Goal: Task Accomplishment & Management: Manage account settings

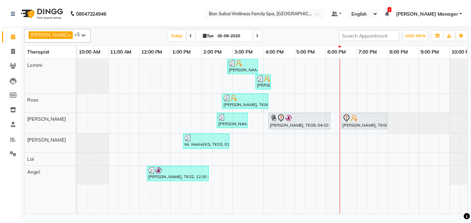
scroll to position [0, 14]
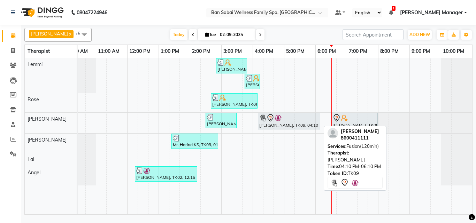
click at [290, 124] on div "[PERSON_NAME], TK09, 04:10 PM-06:10 PM, Fusion(120min)" at bounding box center [288, 121] width 61 height 15
click at [290, 121] on div at bounding box center [289, 118] width 60 height 8
select select "7"
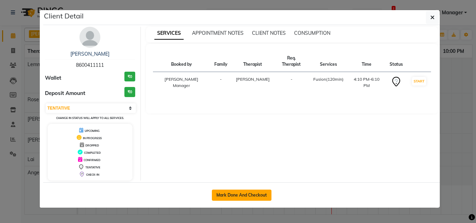
click at [255, 191] on button "Mark Done And Checkout" at bounding box center [242, 195] width 60 height 11
select select "service"
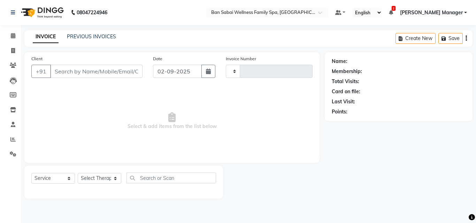
type input "2232"
select select "3"
select select "8225"
type input "8600411111"
select select "78163"
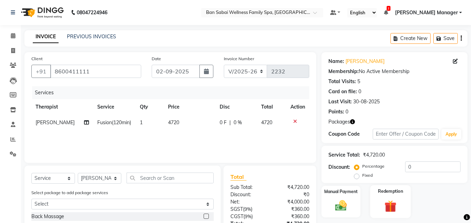
click at [399, 195] on div "Redemption" at bounding box center [390, 201] width 41 height 33
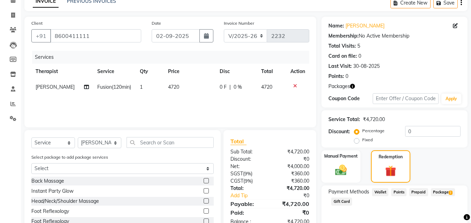
scroll to position [79, 0]
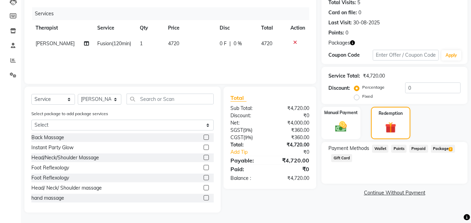
click at [447, 149] on span "Package 2" at bounding box center [443, 149] width 24 height 8
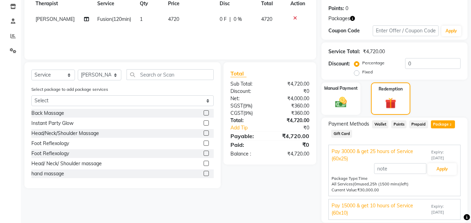
scroll to position [128, 0]
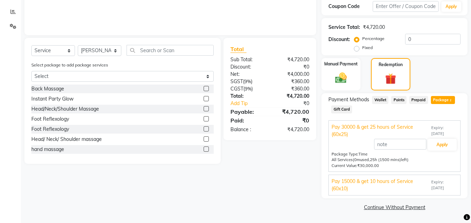
click at [432, 187] on span "Expiry: 13-08-2026" at bounding box center [444, 185] width 26 height 12
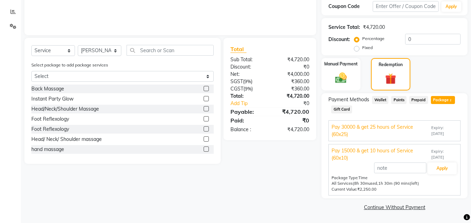
click at [443, 130] on span "Expiry: 30-08-2026" at bounding box center [444, 131] width 26 height 12
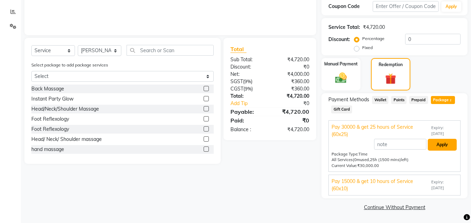
click at [449, 142] on button "Apply" at bounding box center [441, 145] width 29 height 12
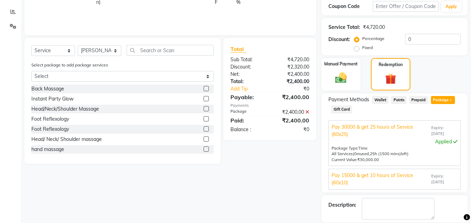
scroll to position [161, 0]
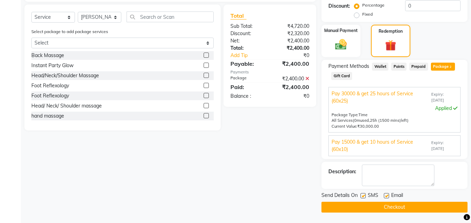
click at [421, 209] on button "Checkout" at bounding box center [394, 207] width 146 height 11
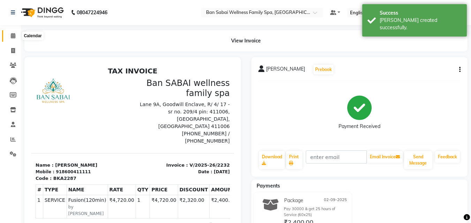
click at [13, 36] on icon at bounding box center [13, 35] width 5 height 5
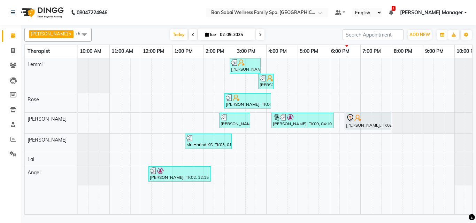
click at [348, 134] on div "Mr.Sadashiv Pawar, TK07, 02:50 PM-03:50 PM, Deep Tissue Massage (Strong Pressur…" at bounding box center [282, 136] width 408 height 156
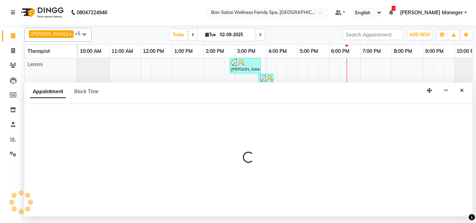
select select "87127"
select select "1095"
select select "tentative"
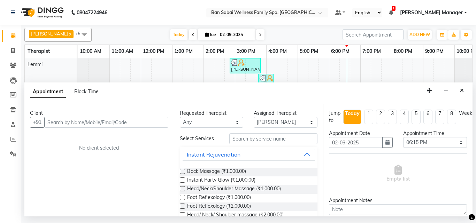
click at [98, 124] on input "text" at bounding box center [106, 122] width 124 height 11
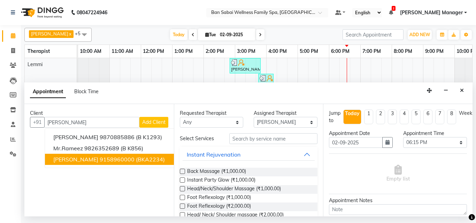
click at [139, 159] on span "(BKA2234)" at bounding box center [150, 159] width 29 height 7
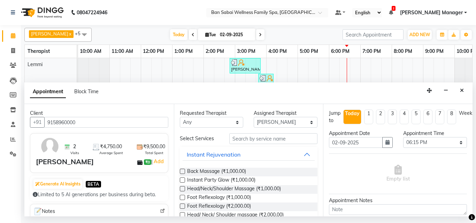
type input "9158960000"
click at [262, 138] on input "text" at bounding box center [273, 138] width 88 height 11
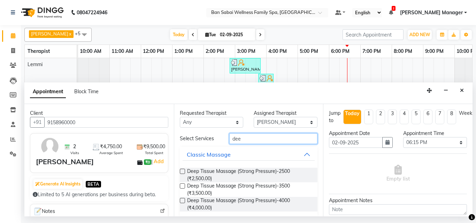
type input "dee"
click at [180, 186] on label at bounding box center [182, 186] width 5 height 5
click at [180, 186] on input "checkbox" at bounding box center [182, 187] width 5 height 5
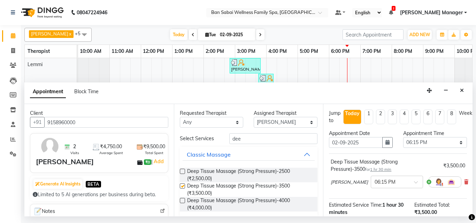
checkbox input "false"
click at [431, 144] on select "Select 11:00 AM 11:05 AM 11:10 AM 11:15 AM 11:20 AM 11:25 AM 11:30 AM 11:35 AM …" at bounding box center [435, 142] width 64 height 11
select select "1125"
click at [403, 137] on select "Select 11:00 AM 11:05 AM 11:10 AM 11:15 AM 11:20 AM 11:25 AM 11:30 AM 11:35 AM …" at bounding box center [435, 142] width 64 height 11
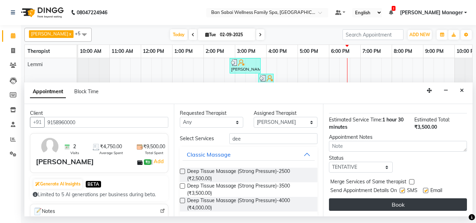
click at [388, 199] on button "Book" at bounding box center [398, 205] width 138 height 13
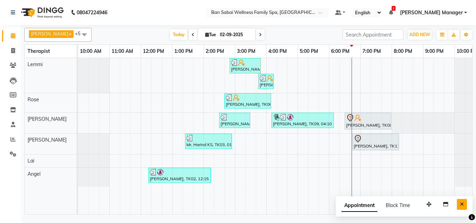
click at [463, 204] on icon "Close" at bounding box center [462, 204] width 4 height 5
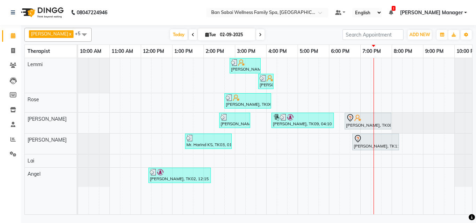
click at [360, 65] on div "Mr.Sadashiv Pawar, TK07, 02:50 PM-03:50 PM, Deep Tissue Massage (Strong Pressur…" at bounding box center [282, 136] width 408 height 156
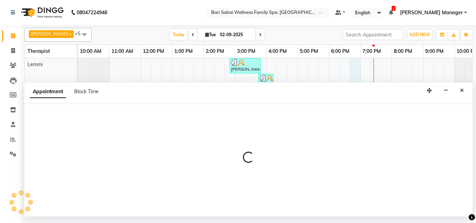
select select "78151"
select select "1125"
select select "tentative"
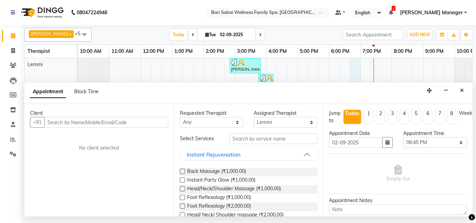
click at [154, 126] on input "text" at bounding box center [106, 122] width 124 height 11
click at [112, 121] on input "text" at bounding box center [106, 122] width 124 height 11
type input "9"
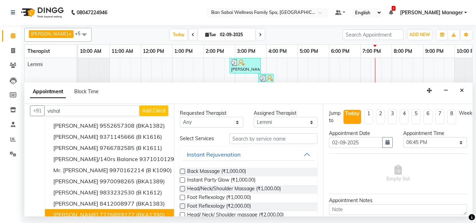
scroll to position [0, 0]
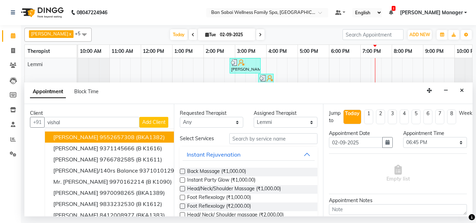
click at [90, 123] on input "vishal" at bounding box center [91, 122] width 95 height 11
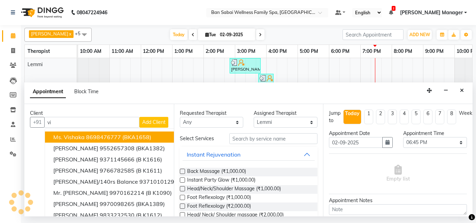
type input "v"
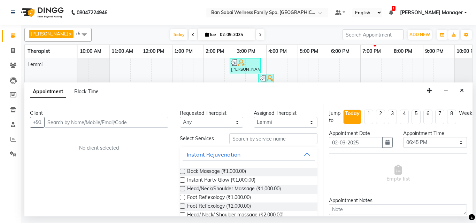
click at [92, 123] on input "text" at bounding box center [106, 122] width 124 height 11
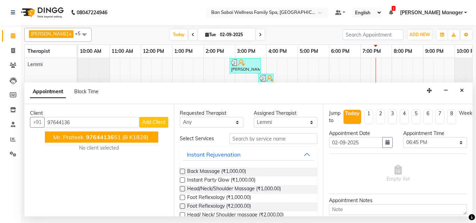
click at [100, 134] on span "97644136" at bounding box center [100, 137] width 28 height 7
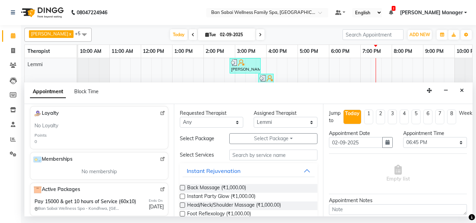
scroll to position [238, 0]
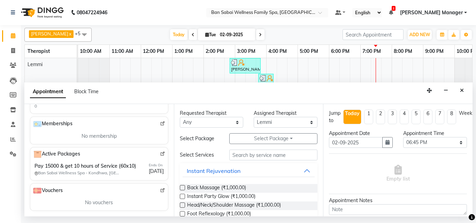
type input "9764413651"
click at [160, 152] on img at bounding box center [162, 154] width 5 height 5
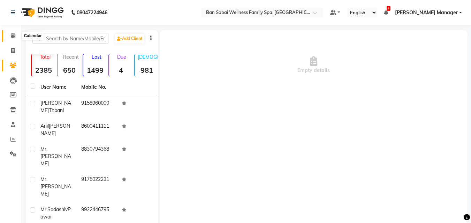
click at [12, 36] on icon at bounding box center [13, 35] width 5 height 5
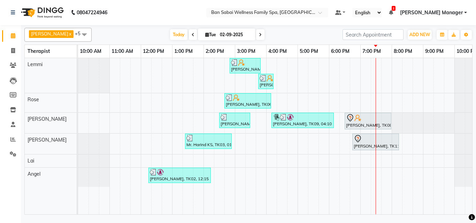
click at [412, 171] on div "Mr.Sadashiv Pawar, TK07, 02:50 PM-03:50 PM, Deep Tissue Massage (Strong Pressur…" at bounding box center [282, 136] width 408 height 156
select select "90339"
select select "tentative"
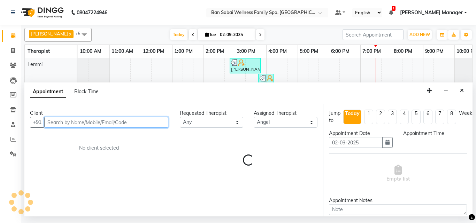
select select "1245"
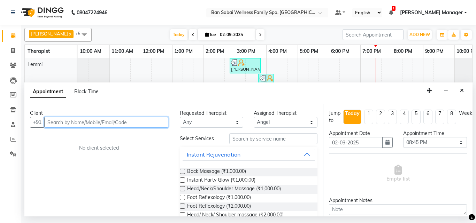
click at [93, 122] on input "text" at bounding box center [106, 122] width 124 height 11
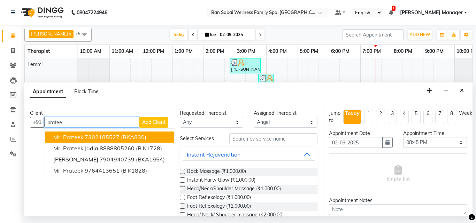
click at [119, 134] on button "Mr. Prateek 7302185527 (BKA830)" at bounding box center [110, 137] width 130 height 11
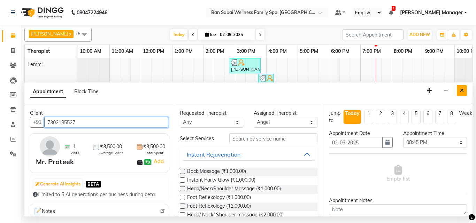
type input "7302185527"
click at [463, 90] on icon "Close" at bounding box center [462, 90] width 4 height 5
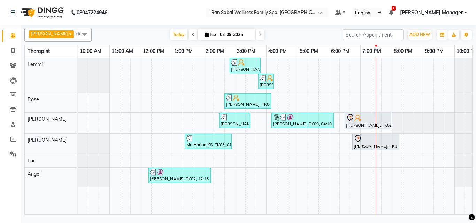
scroll to position [0, 14]
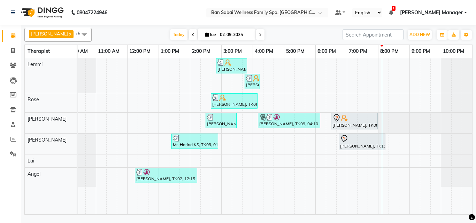
click at [361, 156] on div "[PERSON_NAME], TK07, 02:50 PM-03:50 PM, Deep Tissue Massage (Strong Pressure)-2…" at bounding box center [268, 136] width 408 height 156
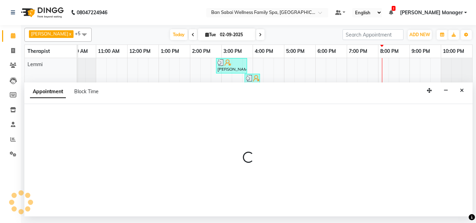
select select "90338"
select select "1155"
select select "tentative"
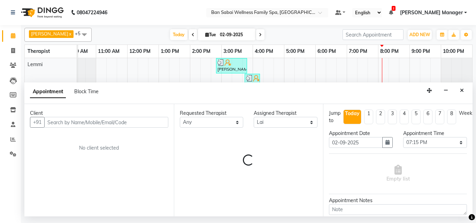
click at [156, 123] on input "text" at bounding box center [106, 122] width 124 height 11
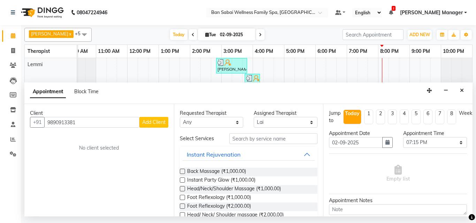
type input "9890913381"
click at [159, 123] on span "Add Client" at bounding box center [153, 122] width 23 height 6
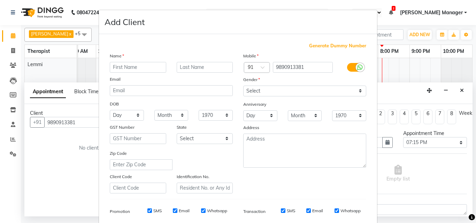
click at [148, 69] on input "text" at bounding box center [138, 67] width 56 height 11
type input "Khalid"
click at [187, 67] on input "text" at bounding box center [205, 67] width 56 height 11
type input "Ahmed"
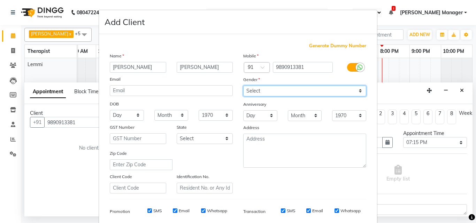
click at [287, 90] on select "Select Male Female Other Prefer Not To Say" at bounding box center [304, 91] width 123 height 11
select select "male"
click at [243, 86] on select "Select Male Female Other Prefer Not To Say" at bounding box center [304, 91] width 123 height 11
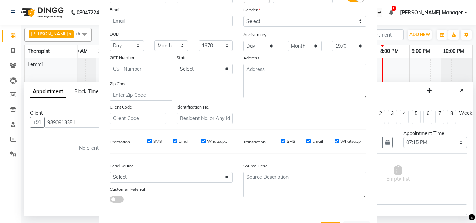
click at [173, 141] on input "Email" at bounding box center [175, 141] width 5 height 5
checkbox input "false"
click at [147, 142] on input "SMS" at bounding box center [149, 141] width 5 height 5
checkbox input "false"
click at [201, 141] on input "Whatsapp" at bounding box center [203, 141] width 5 height 5
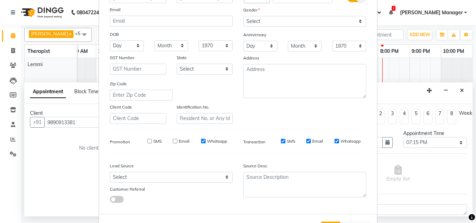
checkbox input "false"
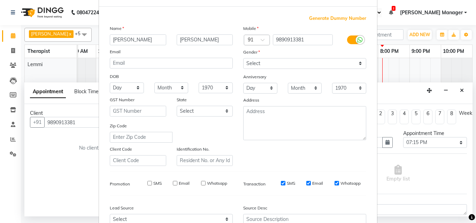
scroll to position [98, 0]
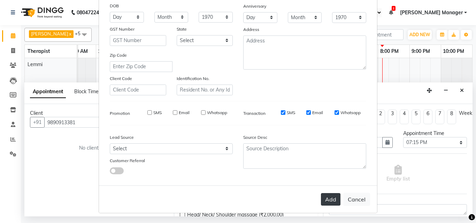
click at [329, 198] on button "Add" at bounding box center [331, 199] width 20 height 13
select select
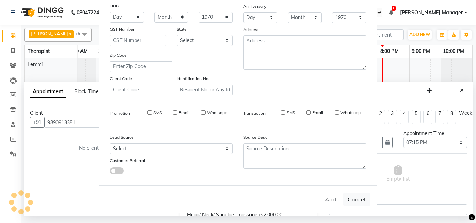
select select
checkbox input "false"
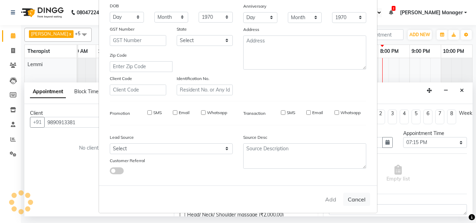
checkbox input "false"
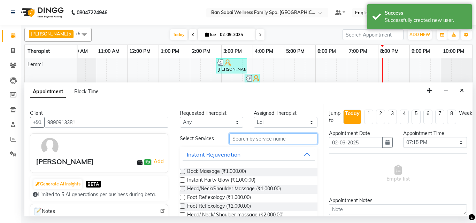
click at [250, 139] on input "text" at bounding box center [273, 138] width 88 height 11
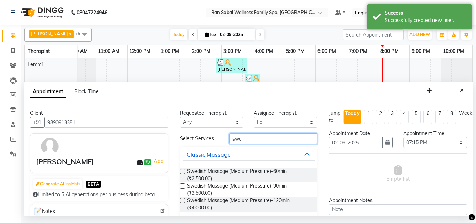
type input "swe"
click at [180, 170] on label at bounding box center [182, 171] width 5 height 5
click at [180, 170] on input "checkbox" at bounding box center [182, 172] width 5 height 5
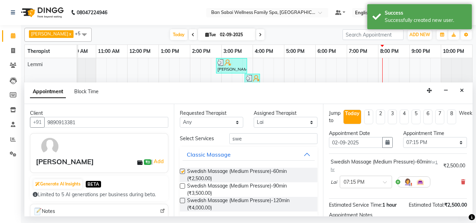
checkbox input "false"
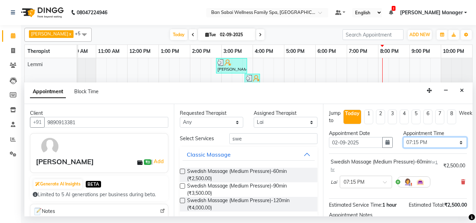
click at [438, 139] on select "Select 11:00 AM 11:05 AM 11:10 AM 11:15 AM 11:20 AM 11:25 AM 11:30 AM 11:35 AM …" at bounding box center [435, 142] width 64 height 11
select select "1175"
click at [403, 137] on select "Select 11:00 AM 11:05 AM 11:10 AM 11:15 AM 11:20 AM 11:25 AM 11:30 AM 11:35 AM …" at bounding box center [435, 142] width 64 height 11
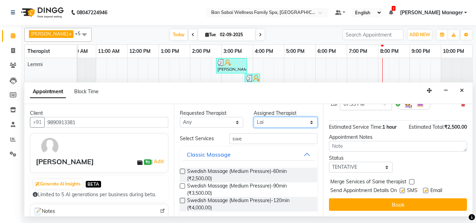
click at [300, 122] on select "Select Ana Bviimai Angel Ashim Beni Ellie Holika Lai Lemmi Rinsit Ronra Rose Sa…" at bounding box center [286, 122] width 64 height 11
select select "78151"
click at [254, 117] on select "Select Ana Bviimai Angel Ashim Beni Ellie Holika Lai Lemmi Rinsit Ronra Rose Sa…" at bounding box center [286, 122] width 64 height 11
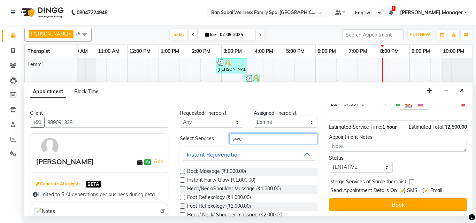
click at [258, 140] on input "swe" at bounding box center [273, 138] width 88 height 11
type input "s"
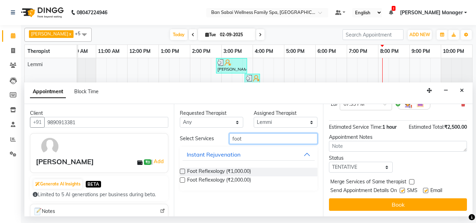
type input "foot"
click at [181, 170] on label at bounding box center [182, 171] width 5 height 5
click at [181, 170] on input "checkbox" at bounding box center [182, 172] width 5 height 5
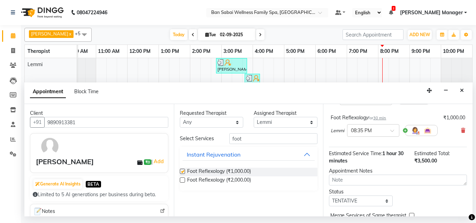
checkbox input "false"
click at [376, 132] on input "text" at bounding box center [366, 129] width 31 height 7
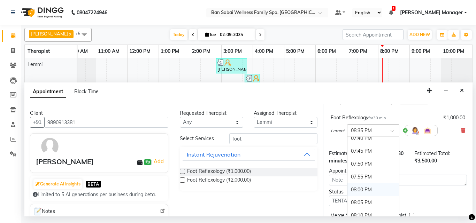
scroll to position [1320, 0]
click at [370, 163] on div "07:35 PM" at bounding box center [373, 162] width 52 height 13
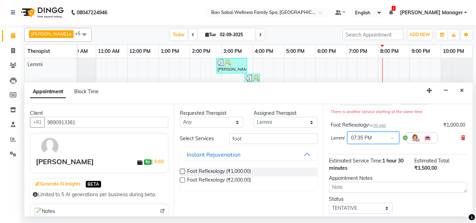
scroll to position [130, 0]
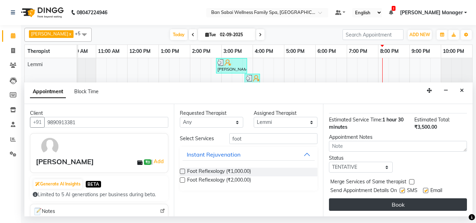
click at [419, 199] on button "Book" at bounding box center [398, 205] width 138 height 13
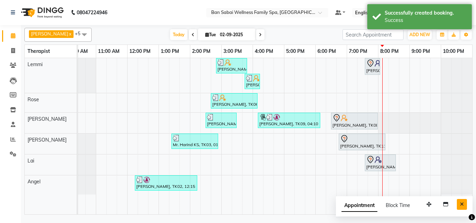
click at [462, 203] on icon "Close" at bounding box center [462, 204] width 4 height 5
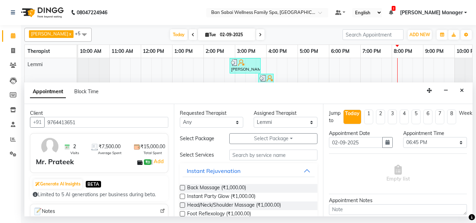
select select "78151"
select select "1125"
select select "tentative"
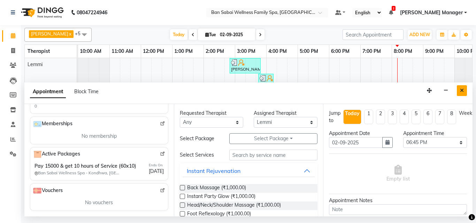
click at [461, 90] on icon "Close" at bounding box center [462, 90] width 4 height 5
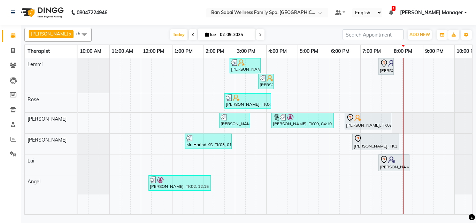
click at [256, 36] on span at bounding box center [260, 34] width 8 height 11
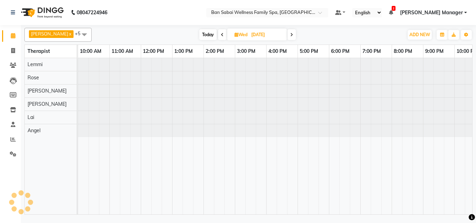
scroll to position [0, 14]
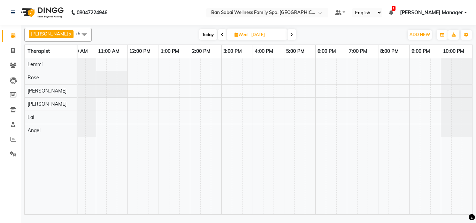
click at [218, 35] on span at bounding box center [222, 34] width 8 height 11
type input "02-09-2025"
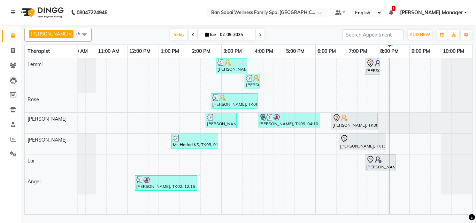
click at [389, 97] on div at bounding box center [389, 136] width 0 height 156
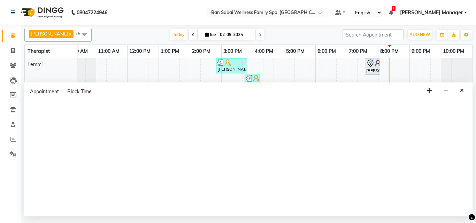
select select "78158"
select select "tentative"
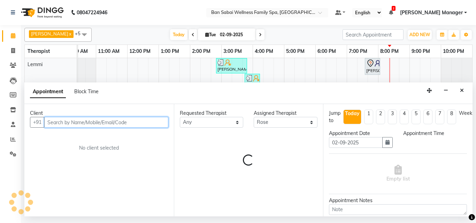
select select "1215"
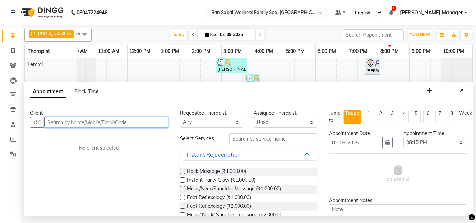
drag, startPoint x: 154, startPoint y: 122, endPoint x: 160, endPoint y: 122, distance: 6.3
click at [154, 122] on input "text" at bounding box center [106, 122] width 124 height 11
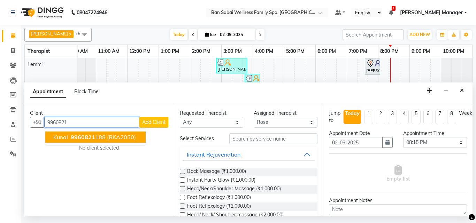
click at [126, 139] on span "(BKA2050)" at bounding box center [121, 137] width 29 height 7
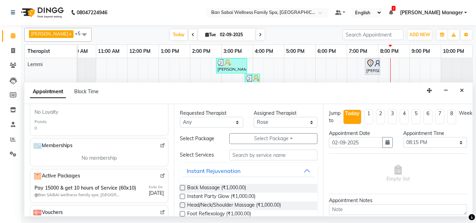
scroll to position [238, 0]
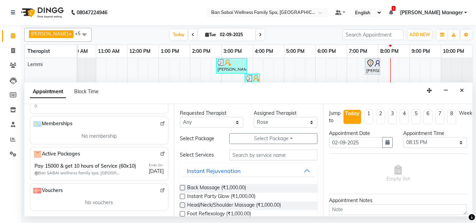
type input "9960821188"
click at [160, 152] on img at bounding box center [162, 154] width 5 height 5
click at [463, 91] on icon "Close" at bounding box center [462, 90] width 4 height 5
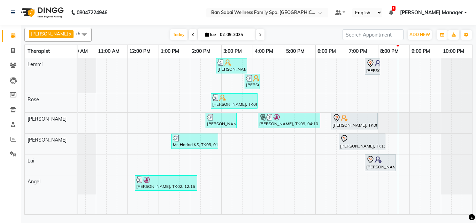
click at [192, 35] on icon at bounding box center [193, 35] width 3 height 4
type input "01-09-2025"
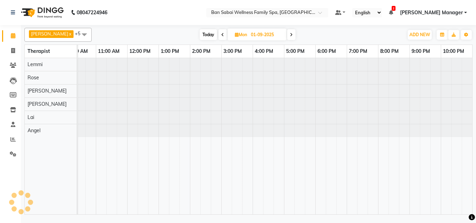
scroll to position [0, 14]
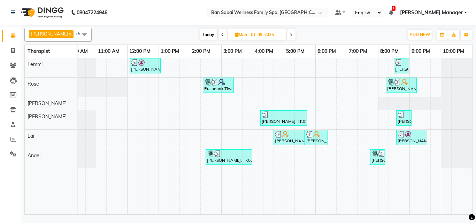
click at [77, 33] on span at bounding box center [84, 34] width 14 height 13
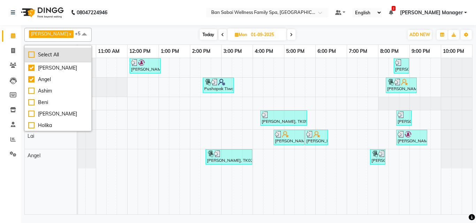
click at [32, 53] on div "Select All" at bounding box center [58, 54] width 60 height 7
checkbox input "true"
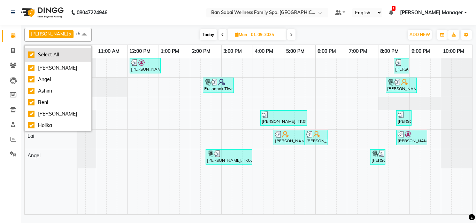
checkbox input "true"
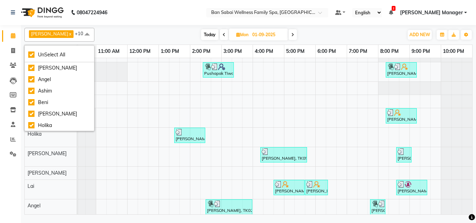
scroll to position [38, 0]
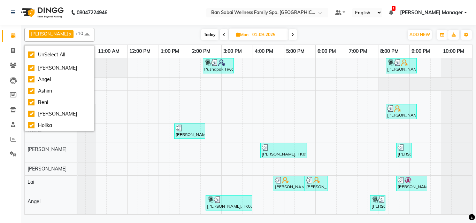
click at [229, 163] on div "Anup Doiphode, TK01, 12:05 PM-01:05 PM, Swedish Massage (Medium Pressure)-60min…" at bounding box center [268, 119] width 408 height 189
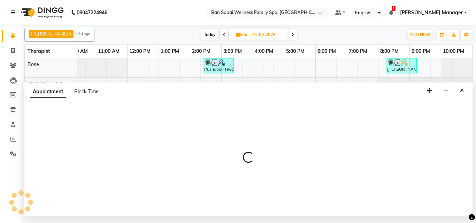
select select "89691"
select select "900"
select select "tentative"
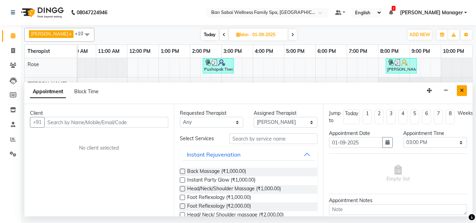
click at [463, 88] on icon "Close" at bounding box center [462, 90] width 4 height 5
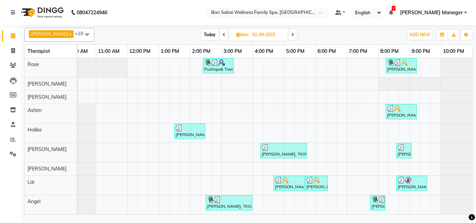
click at [80, 34] on span at bounding box center [87, 34] width 14 height 13
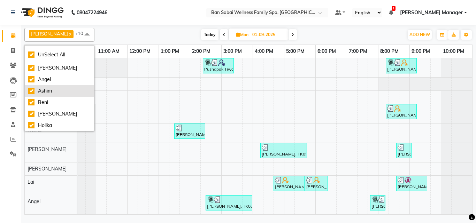
click at [32, 91] on div "Ashim" at bounding box center [59, 90] width 62 height 7
checkbox input "false"
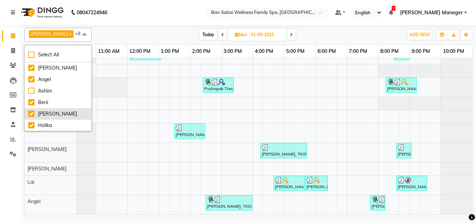
click at [31, 115] on div "[PERSON_NAME]" at bounding box center [58, 113] width 60 height 7
checkbox input "false"
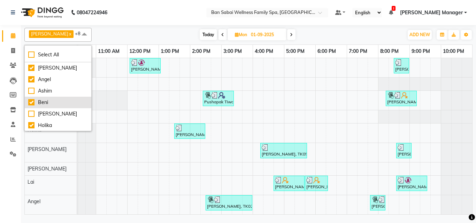
click at [33, 102] on div "Beni" at bounding box center [58, 102] width 60 height 7
checkbox input "false"
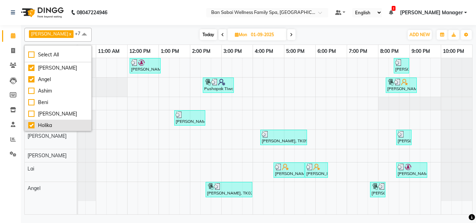
click at [32, 124] on div "Holika" at bounding box center [58, 125] width 60 height 7
checkbox input "false"
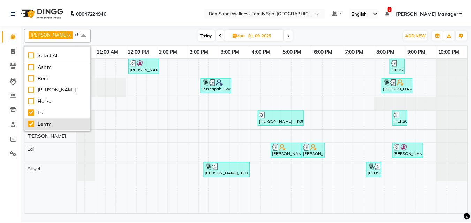
scroll to position [35, 0]
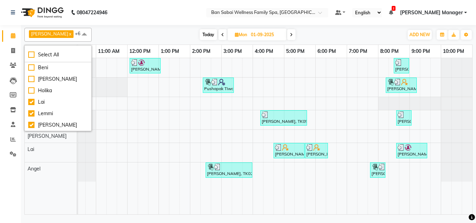
click at [473, 125] on div "Ana Bviimai x Angel x Lai x Lemmi x Rinsit Ronra x Rose x Sapana x +6 Select Al…" at bounding box center [248, 121] width 455 height 192
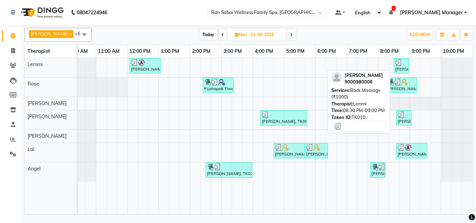
click at [403, 62] on div at bounding box center [401, 62] width 13 height 7
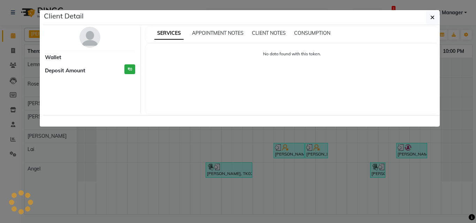
select select "3"
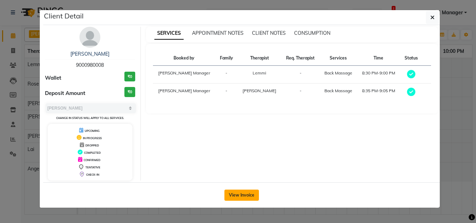
click at [246, 195] on button "View Invoice" at bounding box center [241, 195] width 34 height 11
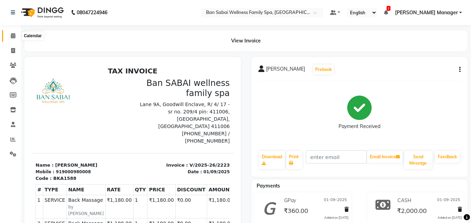
click at [13, 34] on icon at bounding box center [13, 35] width 5 height 5
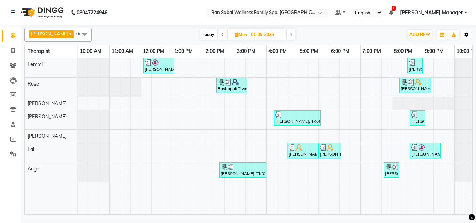
click at [467, 34] on icon "button" at bounding box center [466, 35] width 4 height 4
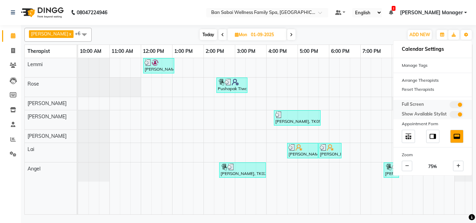
click at [457, 105] on span at bounding box center [456, 104] width 14 height 7
click at [449, 106] on input "checkbox" at bounding box center [449, 106] width 0 height 0
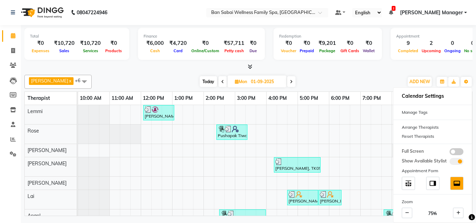
click at [476, 70] on div "Total ₹0 Expenses ₹10,720 Sales ₹10,720 Services ₹0 Products Finance ₹6,000 Cas…" at bounding box center [248, 121] width 455 height 193
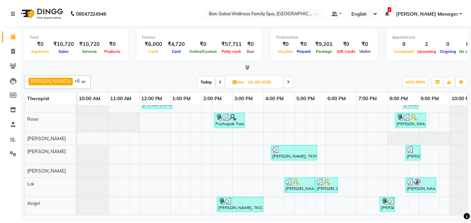
scroll to position [18, 0]
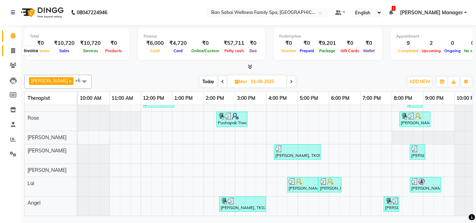
click at [13, 49] on icon at bounding box center [13, 50] width 4 height 5
select select "8225"
select select "service"
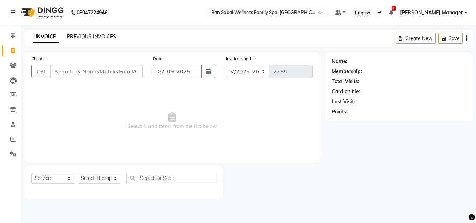
click at [86, 34] on link "PREVIOUS INVOICES" at bounding box center [91, 36] width 49 height 6
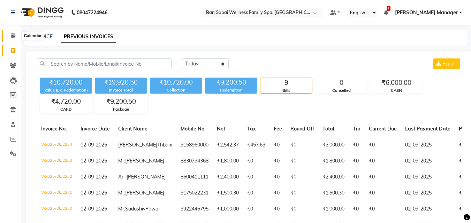
click at [14, 36] on icon at bounding box center [13, 35] width 5 height 5
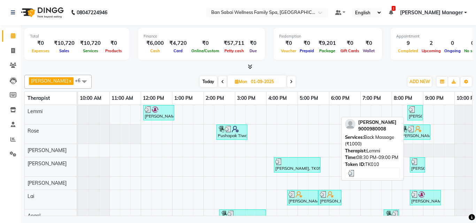
click at [416, 117] on div "Ms.Sanjana Chadha, TK10, 08:30 PM-09:00 PM, Back Massage (₹1000)" at bounding box center [415, 112] width 14 height 13
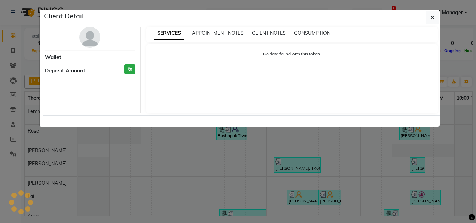
select select "3"
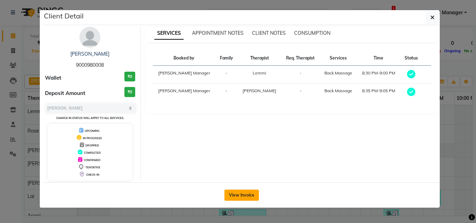
click at [251, 194] on button "View Invoice" at bounding box center [241, 195] width 34 height 11
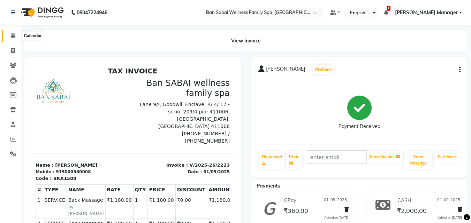
click at [13, 36] on icon at bounding box center [13, 35] width 5 height 5
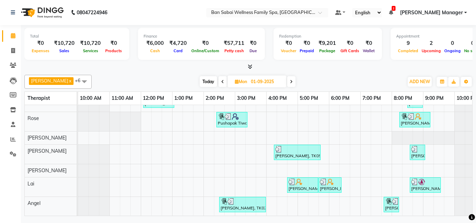
scroll to position [13, 0]
click at [261, 80] on input "01-09-2025" at bounding box center [266, 82] width 35 height 10
select select "9"
select select "2025"
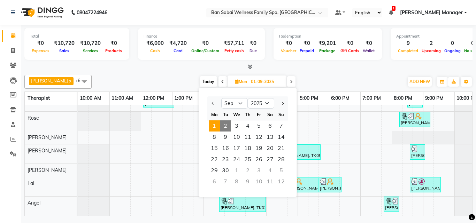
click at [225, 127] on span "2" at bounding box center [225, 126] width 11 height 11
type input "02-09-2025"
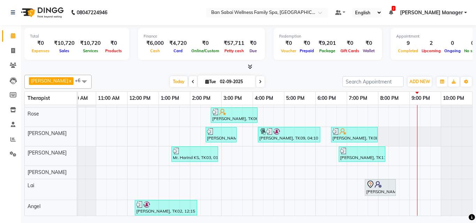
scroll to position [0, 0]
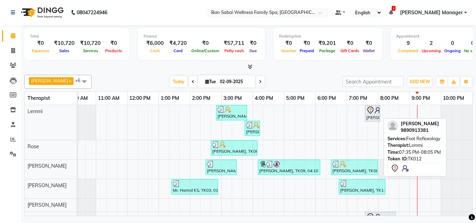
click at [373, 117] on div "[PERSON_NAME], TK12, 07:35 PM-08:05 PM, Foot Reflexology" at bounding box center [372, 113] width 14 height 15
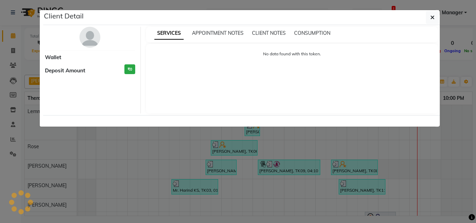
select select "7"
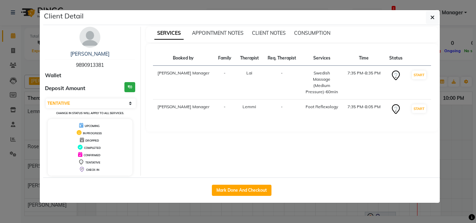
click at [228, 184] on div "Mark Done And Checkout" at bounding box center [241, 190] width 396 height 25
click at [231, 193] on button "Mark Done And Checkout" at bounding box center [242, 190] width 60 height 11
select select "service"
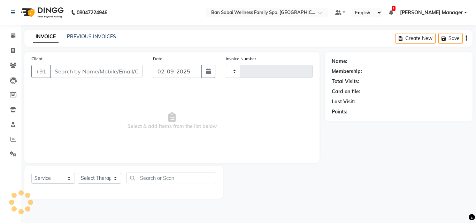
type input "2235"
select select "8225"
type input "9890913381"
select select "90338"
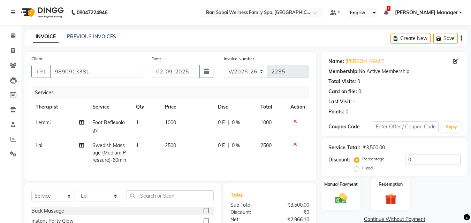
click at [177, 147] on td "2500" at bounding box center [187, 153] width 53 height 30
select select "90338"
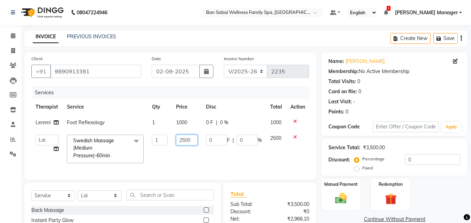
click at [196, 141] on input "2500" at bounding box center [187, 140] width 22 height 11
type input "2"
type input "2000"
click at [190, 155] on td "2000" at bounding box center [187, 149] width 30 height 37
select select "90338"
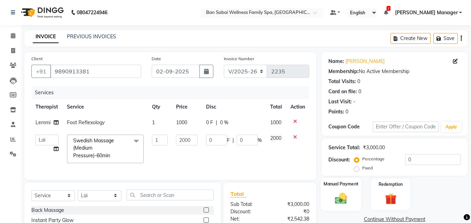
click at [351, 192] on div "Manual Payment" at bounding box center [340, 194] width 41 height 33
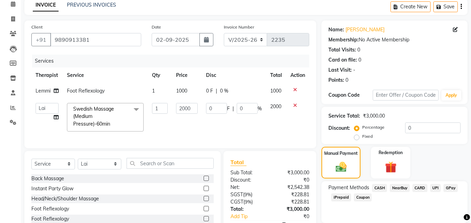
scroll to position [78, 0]
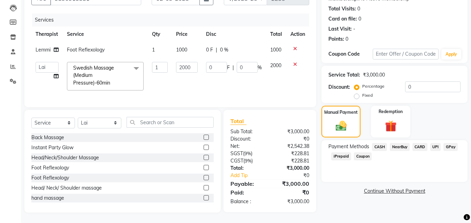
click at [380, 143] on span "CASH" at bounding box center [379, 147] width 15 height 8
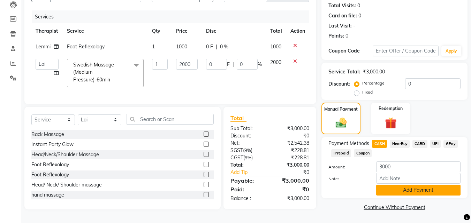
click at [414, 189] on button "Add Payment" at bounding box center [418, 190] width 84 height 11
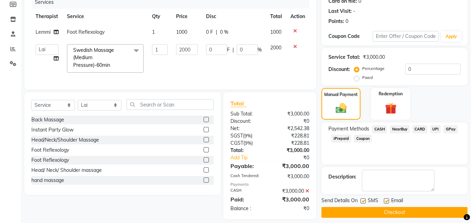
scroll to position [102, 0]
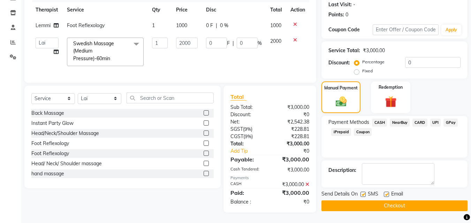
click at [389, 201] on button "Checkout" at bounding box center [394, 206] width 146 height 11
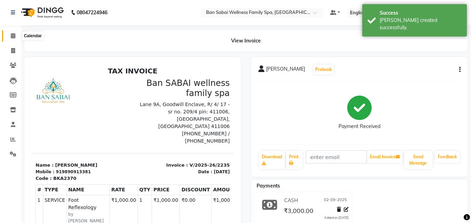
click at [15, 36] on icon at bounding box center [13, 35] width 5 height 5
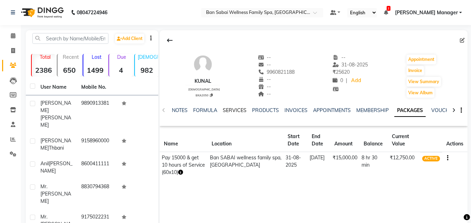
click at [231, 110] on link "SERVICES" at bounding box center [235, 110] width 24 height 6
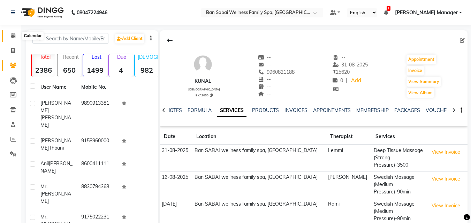
click at [11, 35] on icon at bounding box center [13, 35] width 5 height 5
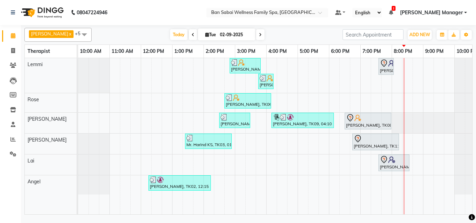
drag, startPoint x: 255, startPoint y: 38, endPoint x: 253, endPoint y: 44, distance: 6.4
click at [256, 38] on span at bounding box center [260, 34] width 8 height 11
type input "[DATE]"
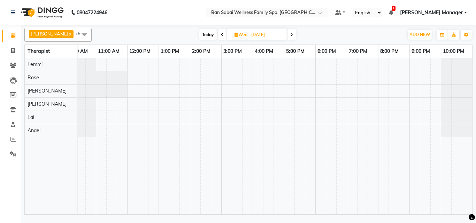
click at [77, 34] on span at bounding box center [84, 34] width 14 height 13
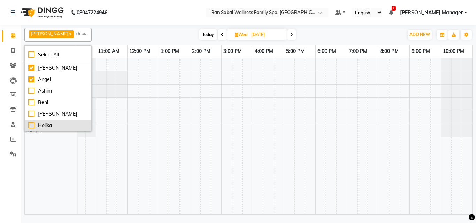
click at [30, 126] on div "Holika" at bounding box center [58, 125] width 60 height 7
checkbox input "true"
click at [476, 124] on div "[PERSON_NAME] x [PERSON_NAME] x Lemmi x Rinsit Ronra x Rose x Holika x +6 Selec…" at bounding box center [248, 121] width 455 height 192
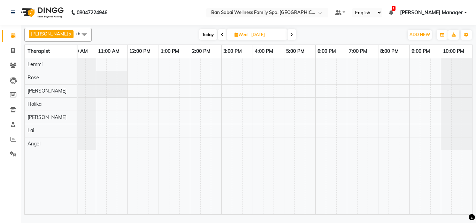
click at [95, 105] on div at bounding box center [79, 104] width 31 height 13
click at [96, 106] on div at bounding box center [268, 136] width 408 height 156
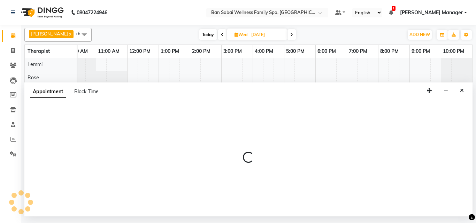
select select "79370"
select select "660"
select select "tentative"
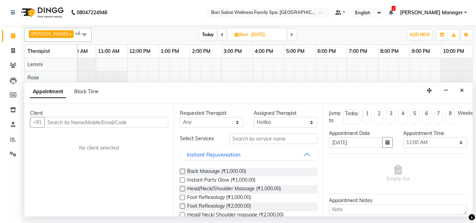
click at [135, 124] on input "text" at bounding box center [106, 122] width 124 height 11
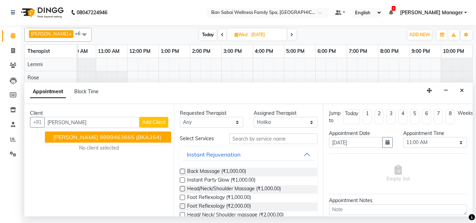
click at [146, 134] on button "[PERSON_NAME] 9899463665 (BKA354)" at bounding box center [108, 137] width 126 height 11
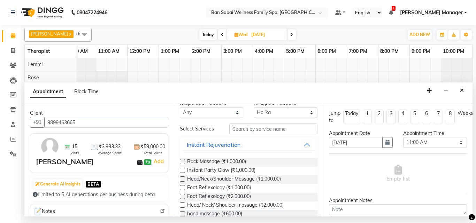
scroll to position [0, 0]
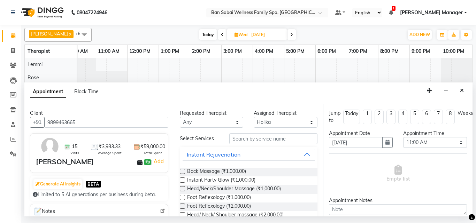
type input "9899463665"
click at [269, 141] on input "text" at bounding box center [273, 138] width 88 height 11
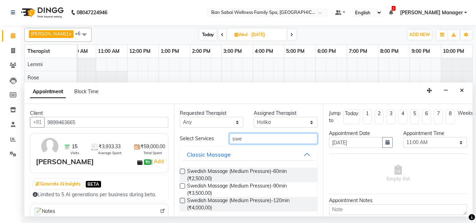
type input "swe"
click at [183, 201] on label at bounding box center [182, 200] width 5 height 5
click at [183, 201] on input "checkbox" at bounding box center [182, 201] width 5 height 5
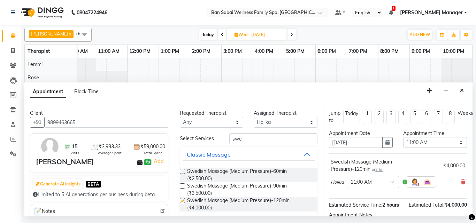
checkbox input "false"
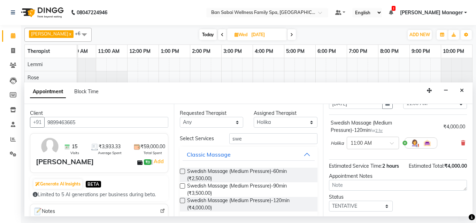
scroll to position [91, 0]
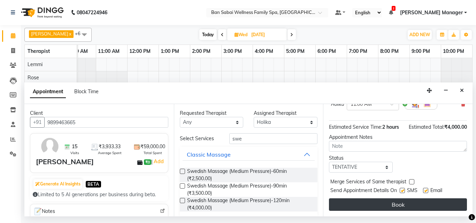
click at [436, 199] on button "Book" at bounding box center [398, 205] width 138 height 13
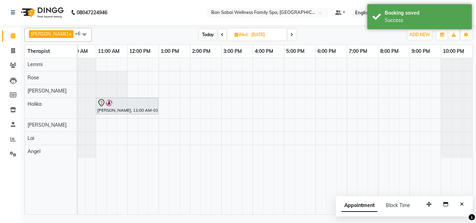
click at [249, 36] on input "[DATE]" at bounding box center [266, 35] width 35 height 10
select select "9"
select select "2025"
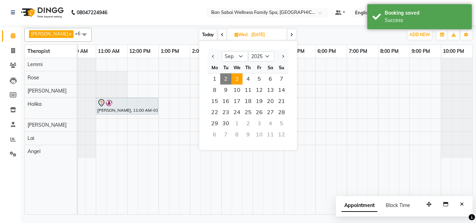
click at [225, 78] on span "2" at bounding box center [225, 79] width 11 height 11
type input "02-09-2025"
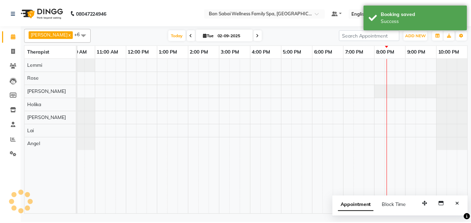
scroll to position [0, 14]
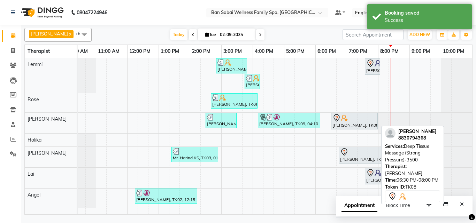
click at [354, 119] on div at bounding box center [354, 118] width 44 height 8
select select "7"
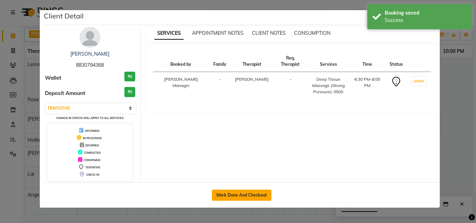
click at [231, 193] on button "Mark Done And Checkout" at bounding box center [242, 195] width 60 height 11
select select "service"
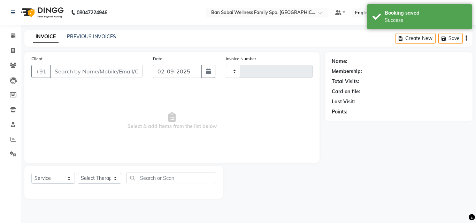
type input "2233"
select select "8225"
type input "8830794368"
select select "78163"
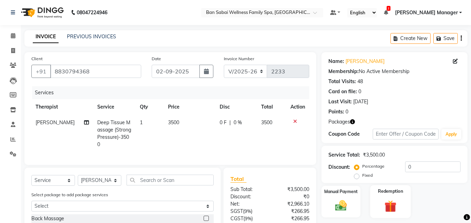
click at [394, 198] on div "Redemption" at bounding box center [390, 201] width 41 height 33
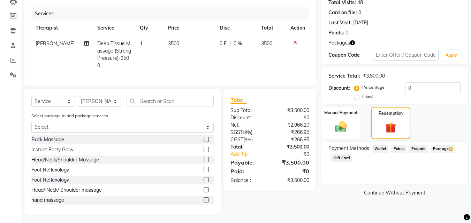
click at [448, 150] on span "1" at bounding box center [450, 149] width 4 height 4
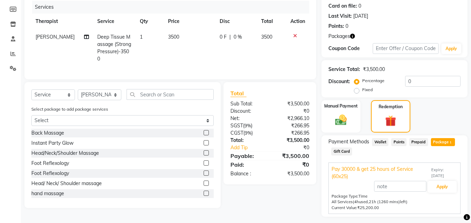
scroll to position [104, 0]
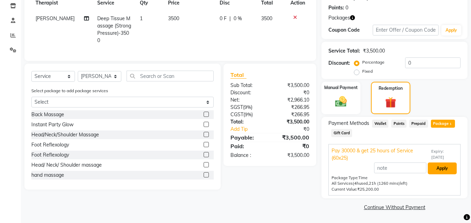
click at [444, 166] on button "Apply" at bounding box center [441, 169] width 29 height 12
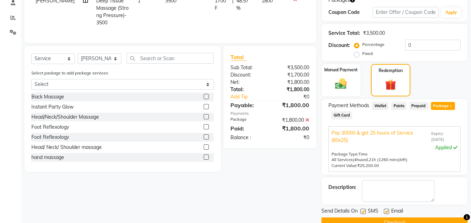
scroll to position [138, 0]
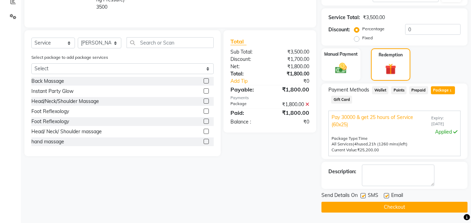
click at [371, 206] on button "Checkout" at bounding box center [394, 207] width 146 height 11
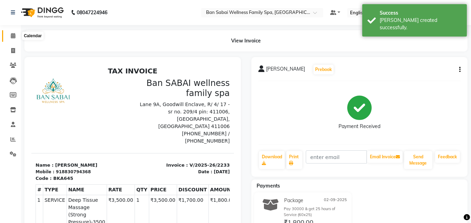
click at [15, 36] on icon at bounding box center [13, 35] width 5 height 5
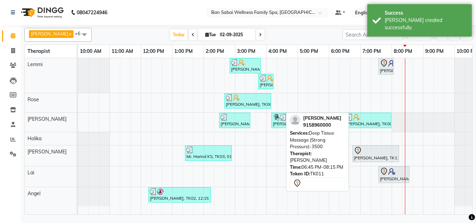
click at [365, 151] on div at bounding box center [376, 151] width 44 height 8
select select "7"
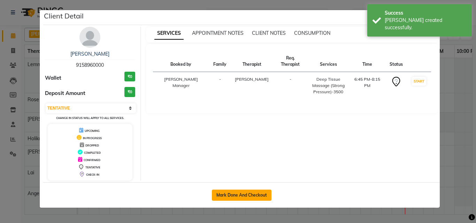
click at [240, 192] on button "Mark Done And Checkout" at bounding box center [242, 195] width 60 height 11
select select "service"
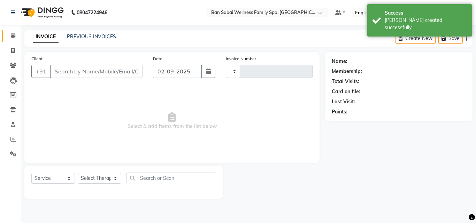
type input "2234"
select select "8225"
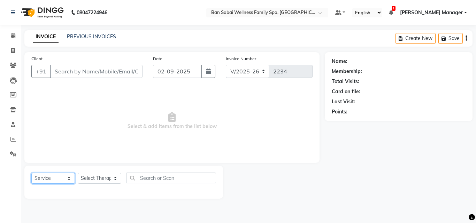
click at [68, 177] on select "Select Service Product Membership Package Voucher Prepaid Gift Card" at bounding box center [53, 178] width 44 height 11
click at [13, 37] on icon at bounding box center [13, 35] width 5 height 5
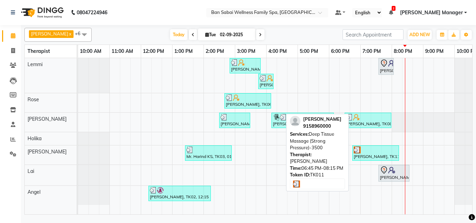
click at [367, 155] on div "[PERSON_NAME], TK11, 06:45 PM-08:15 PM, Deep Tissue Massage (Strong Pressure)-3…" at bounding box center [375, 153] width 45 height 13
select select "3"
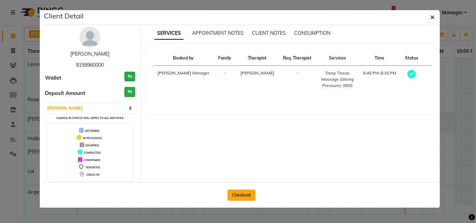
click at [244, 195] on button "Checkout" at bounding box center [241, 195] width 28 height 11
select select "service"
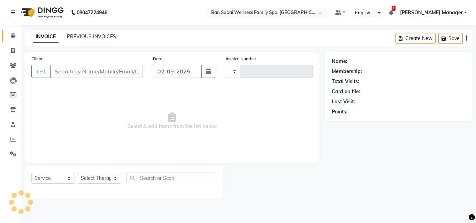
type input "2234"
select select "8225"
type input "9158960000"
select select "87127"
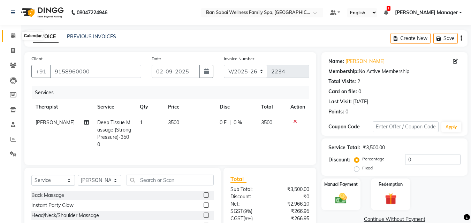
click at [12, 35] on icon at bounding box center [13, 35] width 5 height 5
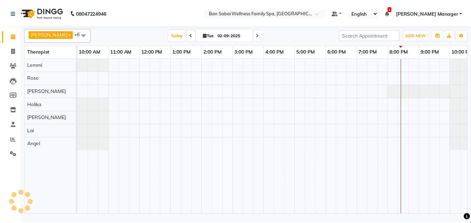
scroll to position [0, 14]
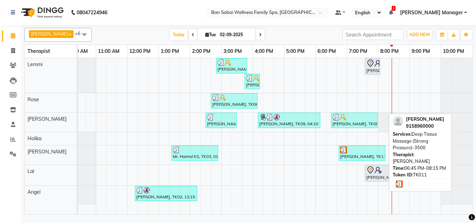
click at [357, 154] on div "[PERSON_NAME], TK11, 06:45 PM-08:15 PM, Deep Tissue Massage (Strong Pressure)-3…" at bounding box center [361, 153] width 45 height 13
select select "3"
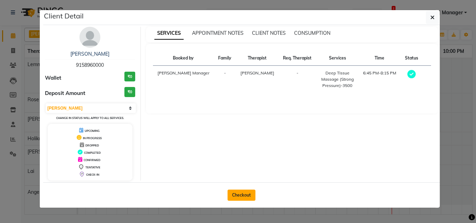
click at [242, 193] on button "Checkout" at bounding box center [241, 195] width 28 height 11
select select "8225"
select select "service"
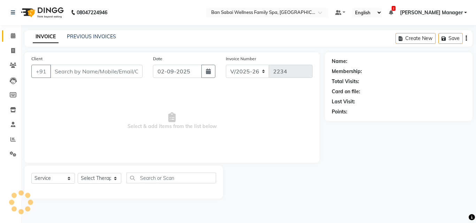
type input "9158960000"
select select "87127"
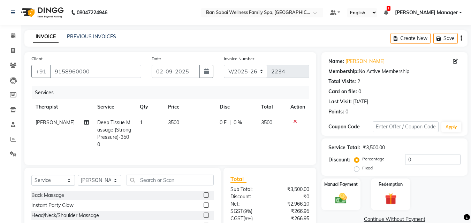
click at [187, 125] on td "3500" at bounding box center [190, 134] width 52 height 38
select select "87127"
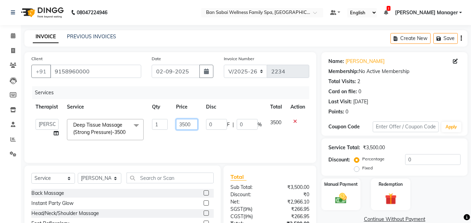
click at [196, 123] on input "3500" at bounding box center [187, 124] width 22 height 11
type input "3000"
click at [350, 190] on div "Manual Payment" at bounding box center [340, 194] width 41 height 33
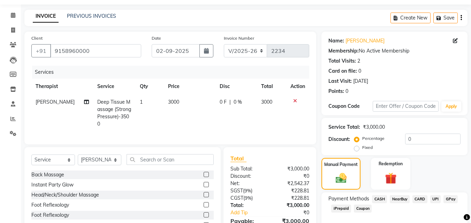
scroll to position [56, 0]
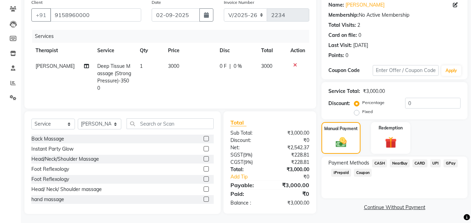
click at [381, 164] on span "CASH" at bounding box center [379, 164] width 15 height 8
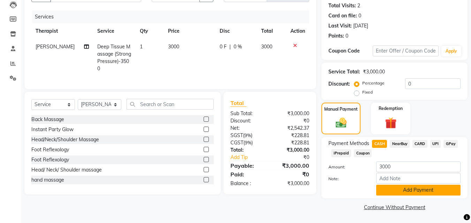
click at [417, 190] on button "Add Payment" at bounding box center [418, 190] width 84 height 11
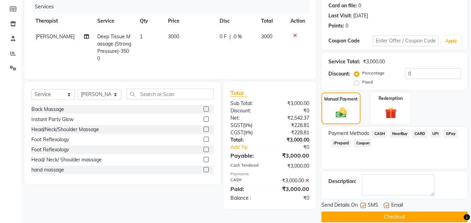
scroll to position [96, 0]
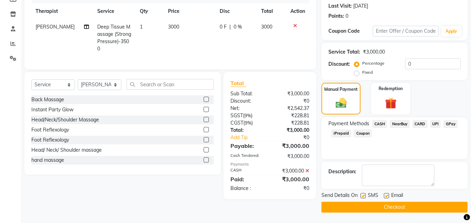
click at [395, 208] on button "Checkout" at bounding box center [394, 207] width 146 height 11
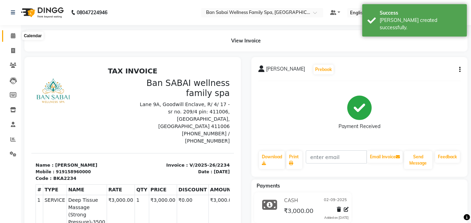
click at [13, 38] on icon at bounding box center [13, 35] width 5 height 5
